Goal: Transaction & Acquisition: Purchase product/service

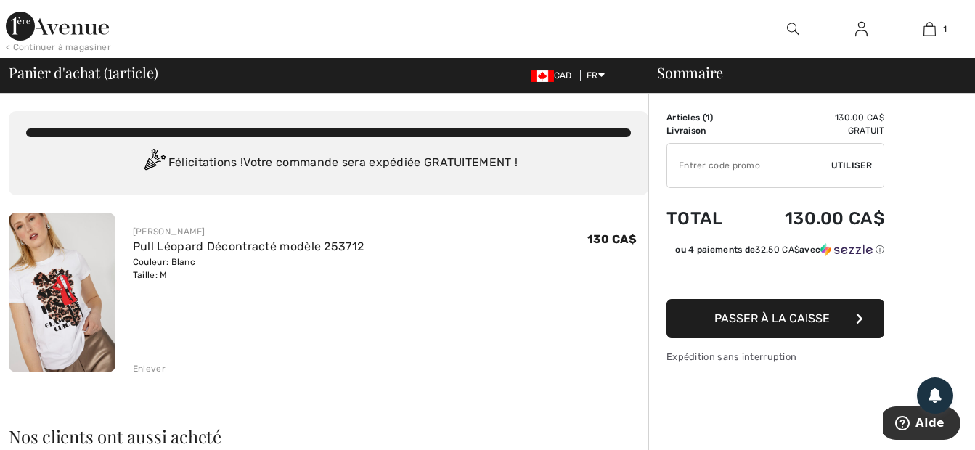
click at [707, 166] on input "TEXT" at bounding box center [749, 166] width 164 height 44
type input "FLASH15"
click at [765, 324] on span "Passer à la caisse" at bounding box center [771, 318] width 115 height 14
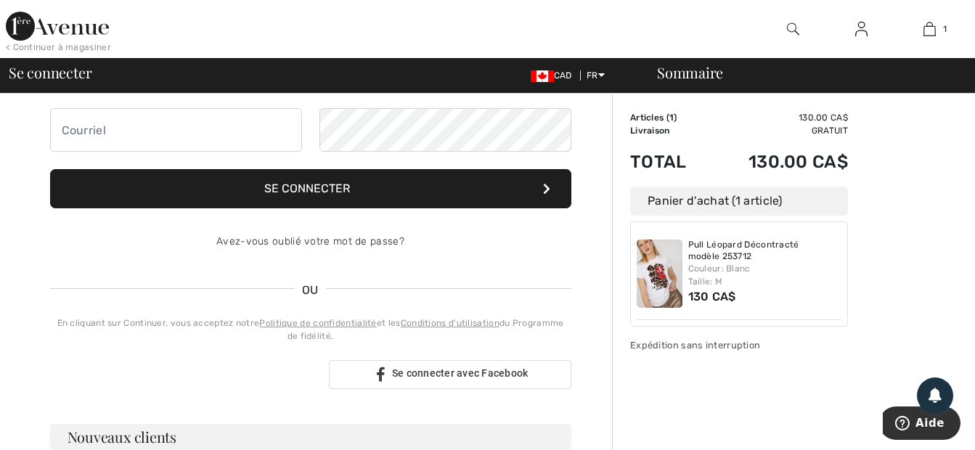
scroll to position [138, 0]
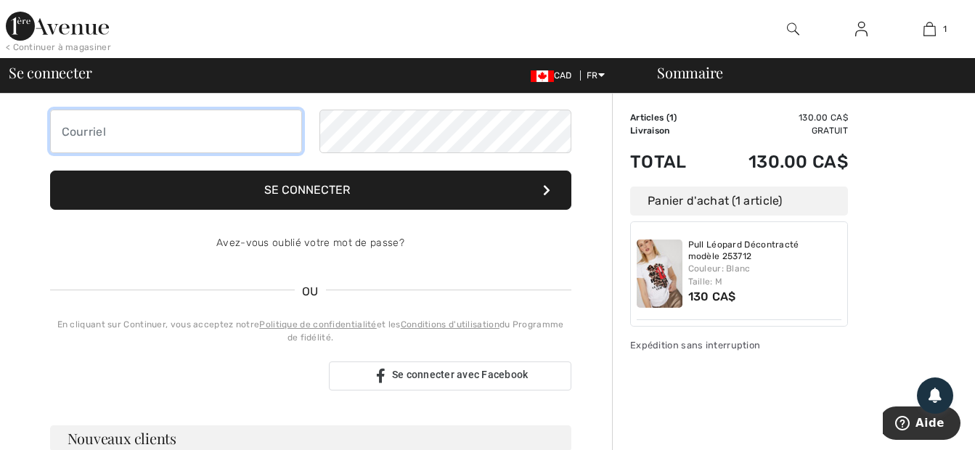
click at [89, 131] on input "email" at bounding box center [176, 132] width 252 height 44
type input "lapierre_yvan@videotron.ca"
click at [229, 130] on input "lapierre_yvan@videotron.ca" at bounding box center [176, 132] width 252 height 44
drag, startPoint x: 234, startPoint y: 129, endPoint x: 25, endPoint y: 131, distance: 209.0
click at [25, 131] on div "Votre commande est prête. Finalisez votre achat ! Se connecter lapierre_yvan@vi…" at bounding box center [310, 391] width 603 height 870
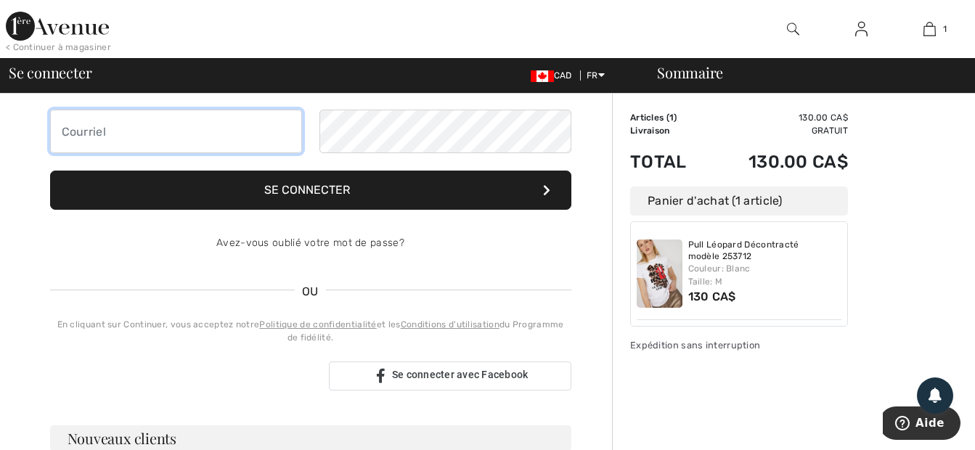
click at [97, 142] on input "email" at bounding box center [176, 132] width 252 height 44
type input "dianejacques05@gmail.com"
click at [234, 134] on input "dianejacques05@gmail.com" at bounding box center [176, 132] width 252 height 44
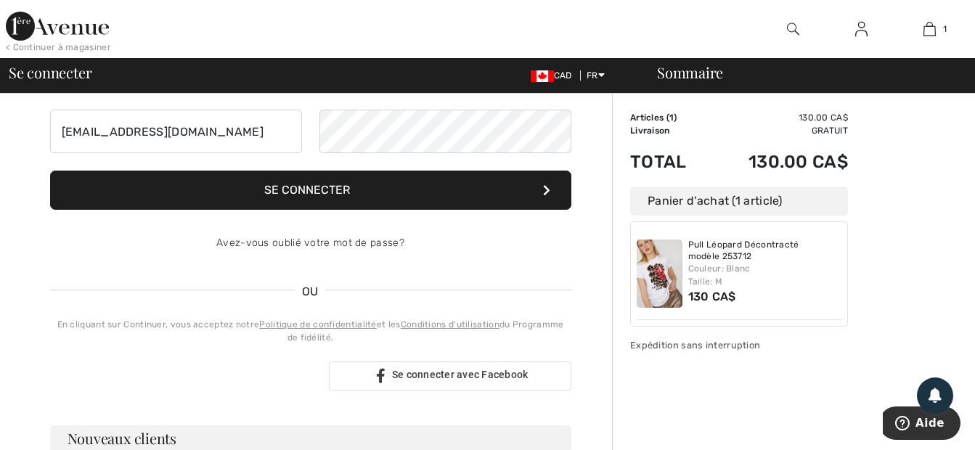
click at [44, 252] on div "Votre commande est prête. Finalisez votre achat ! Se connecter dianejacques05@g…" at bounding box center [310, 249] width 544 height 586
click at [170, 134] on input "dianejacques05@gmail.com" at bounding box center [176, 132] width 252 height 44
drag, startPoint x: 222, startPoint y: 129, endPoint x: -3, endPoint y: 131, distance: 225.0
click at [0, 131] on html "Nous respectons votre vie privée. Nous utilisons des cookies pour améliorer vot…" at bounding box center [487, 87] width 975 height 450
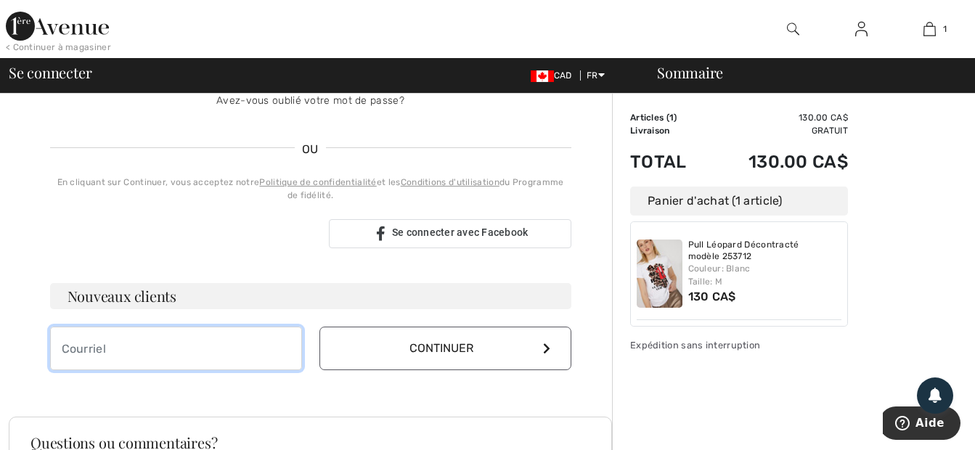
click at [114, 341] on input "email" at bounding box center [176, 349] width 252 height 44
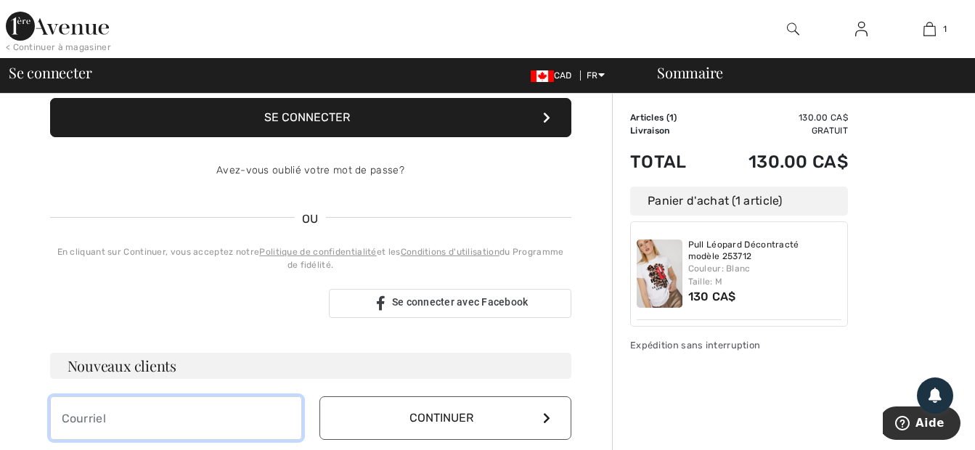
scroll to position [298, 0]
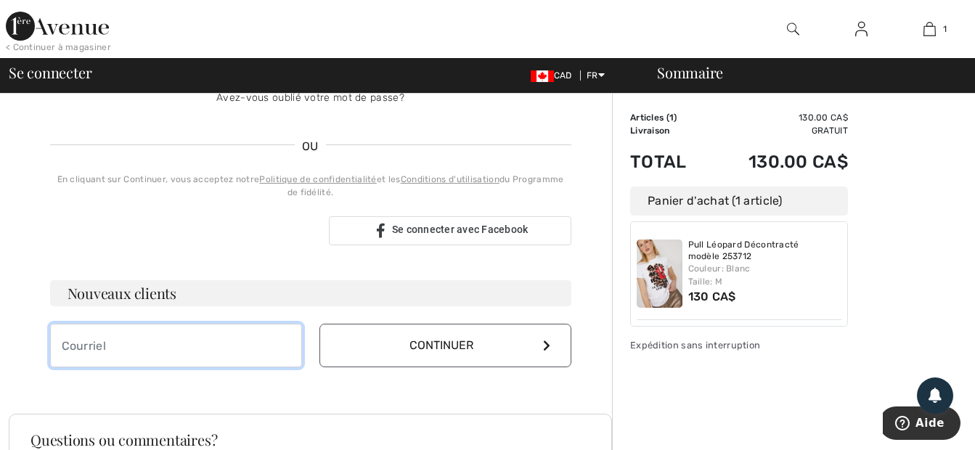
click at [92, 351] on input "email" at bounding box center [176, 346] width 252 height 44
type input "dianejacques05@gmail.com"
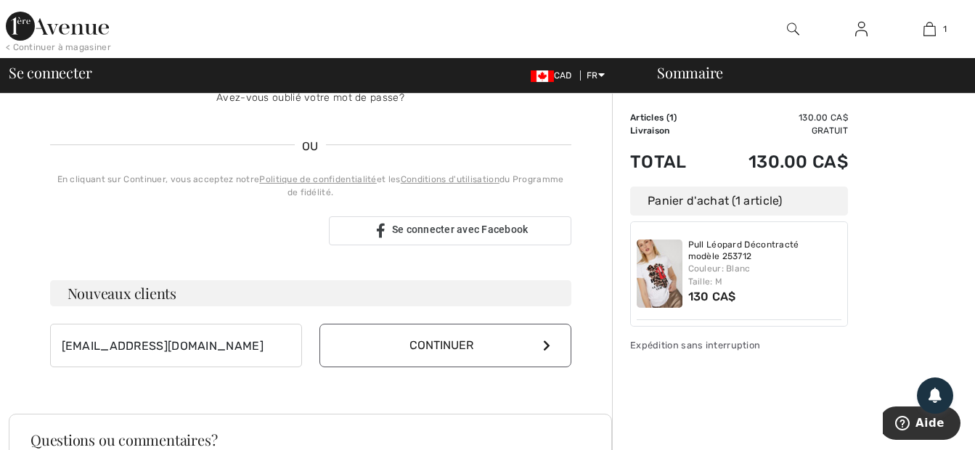
click at [544, 347] on icon at bounding box center [546, 346] width 7 height 12
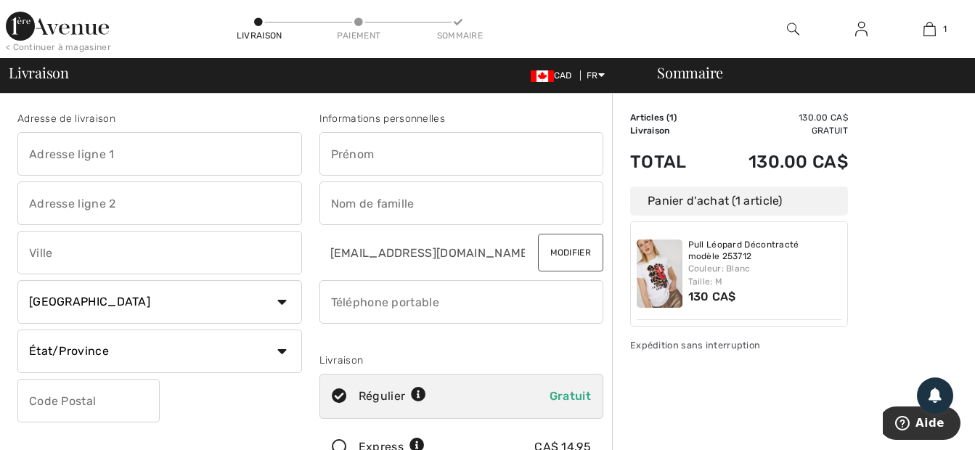
click at [102, 155] on input "text" at bounding box center [159, 154] width 284 height 44
type input "[STREET_ADDRESS][PERSON_NAME]"
type input "THETFORD MINES"
select select "QC"
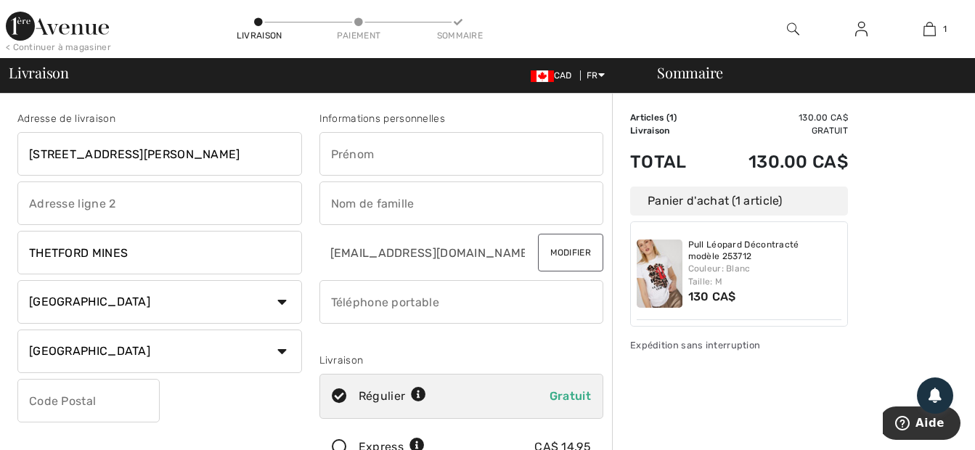
type input "G6H1S7"
type input "Diane"
type input "[PERSON_NAME]"
type input "4184237427"
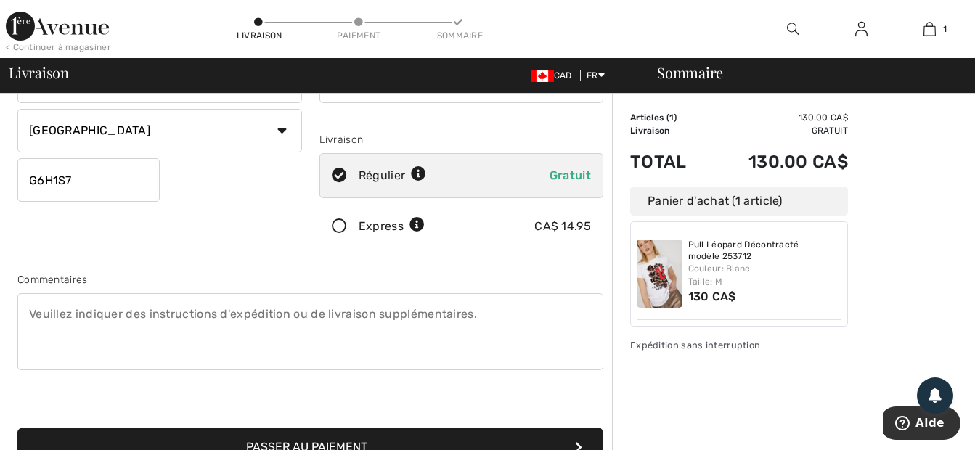
scroll to position [290, 0]
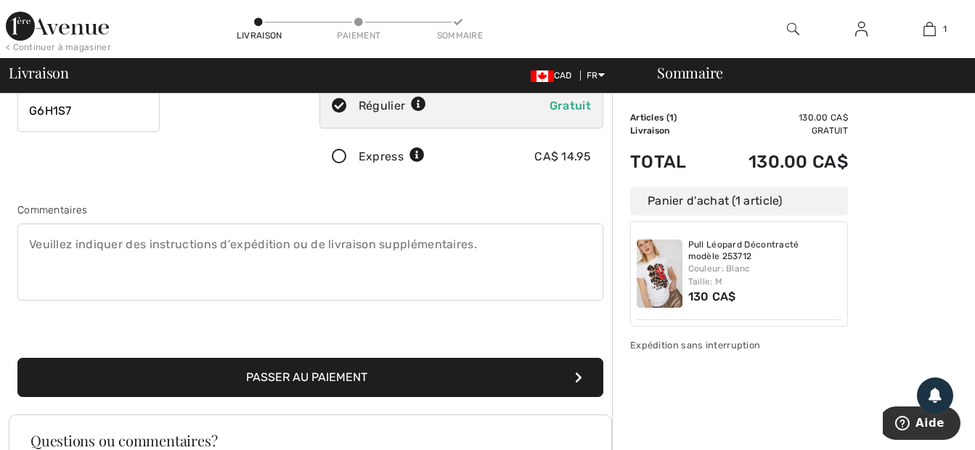
click at [292, 377] on button "Passer au paiement" at bounding box center [310, 377] width 586 height 39
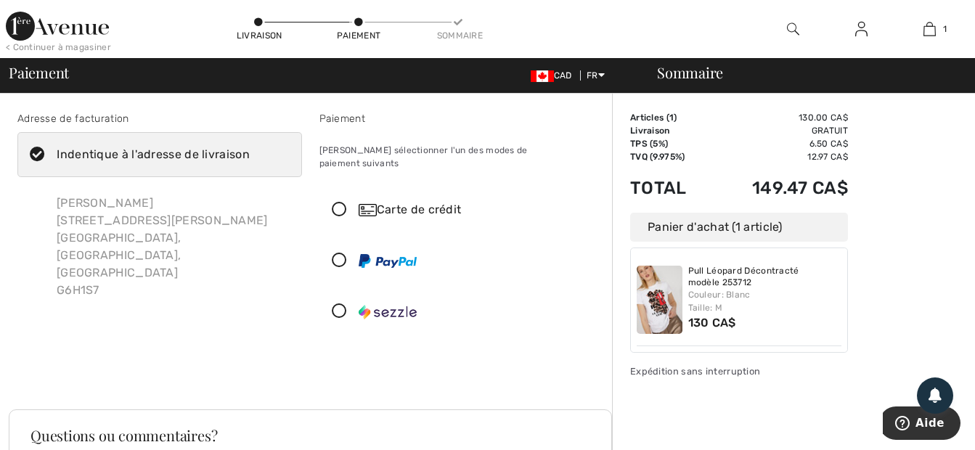
drag, startPoint x: 414, startPoint y: 1, endPoint x: 288, endPoint y: 277, distance: 303.3
click at [288, 277] on div "Adresse de facturation Indentique à l'adresse de livraison [PERSON_NAME] [STREE…" at bounding box center [160, 225] width 302 height 229
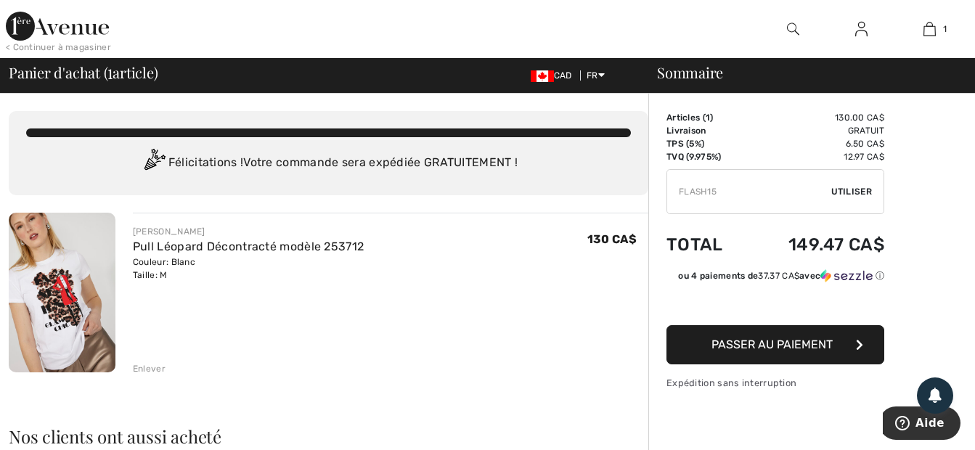
click at [160, 368] on div "Enlever" at bounding box center [149, 368] width 33 height 13
